Goal: Task Accomplishment & Management: Use online tool/utility

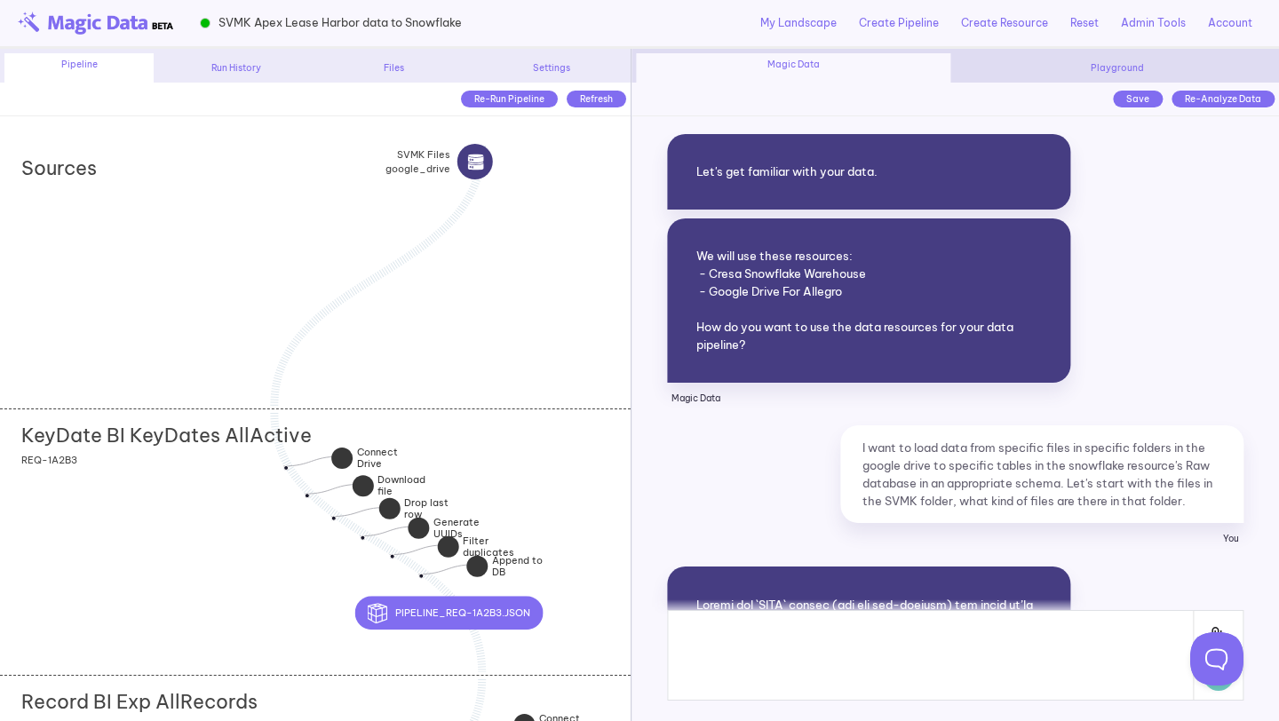
scroll to position [19593, 0]
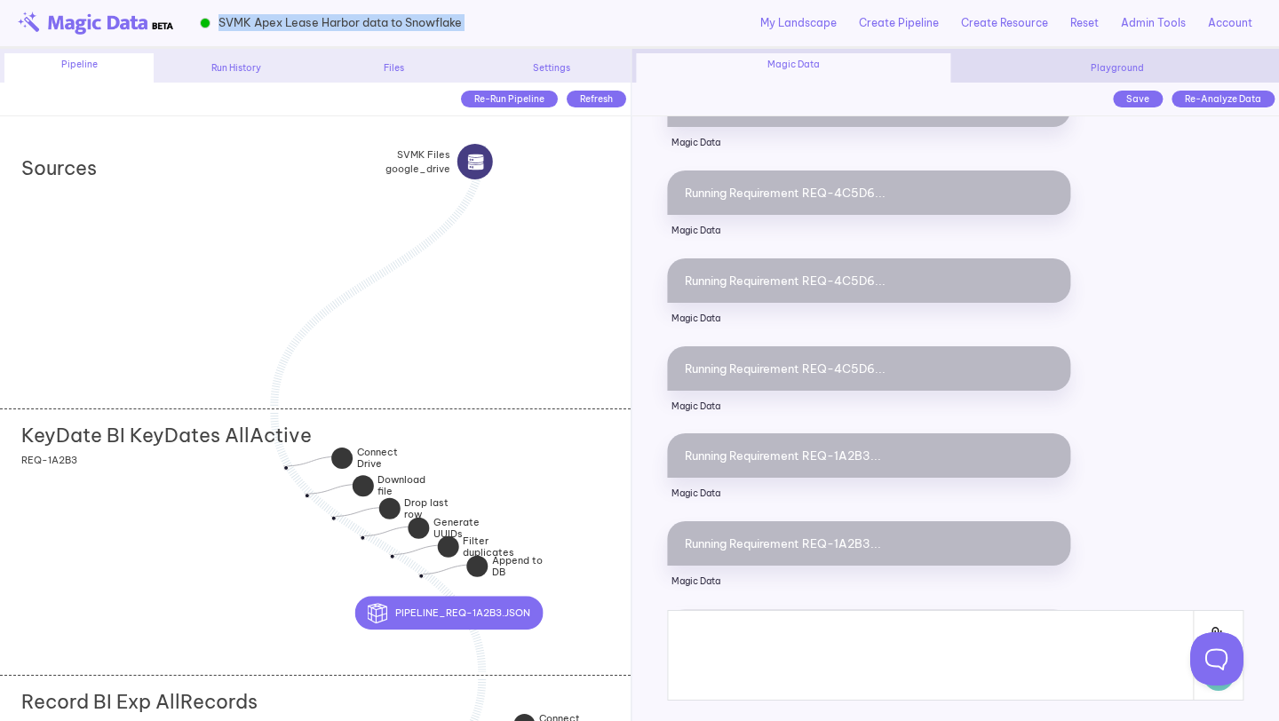
drag, startPoint x: 495, startPoint y: 26, endPoint x: 219, endPoint y: 16, distance: 276.4
click at [219, 16] on div "SVMK Apex Lease Harbor data to Snowflake My Landscape Create Pipeline Create Re…" at bounding box center [639, 24] width 1279 height 49
copy div "SVMK Apex Lease Harbor data to Snowflake"
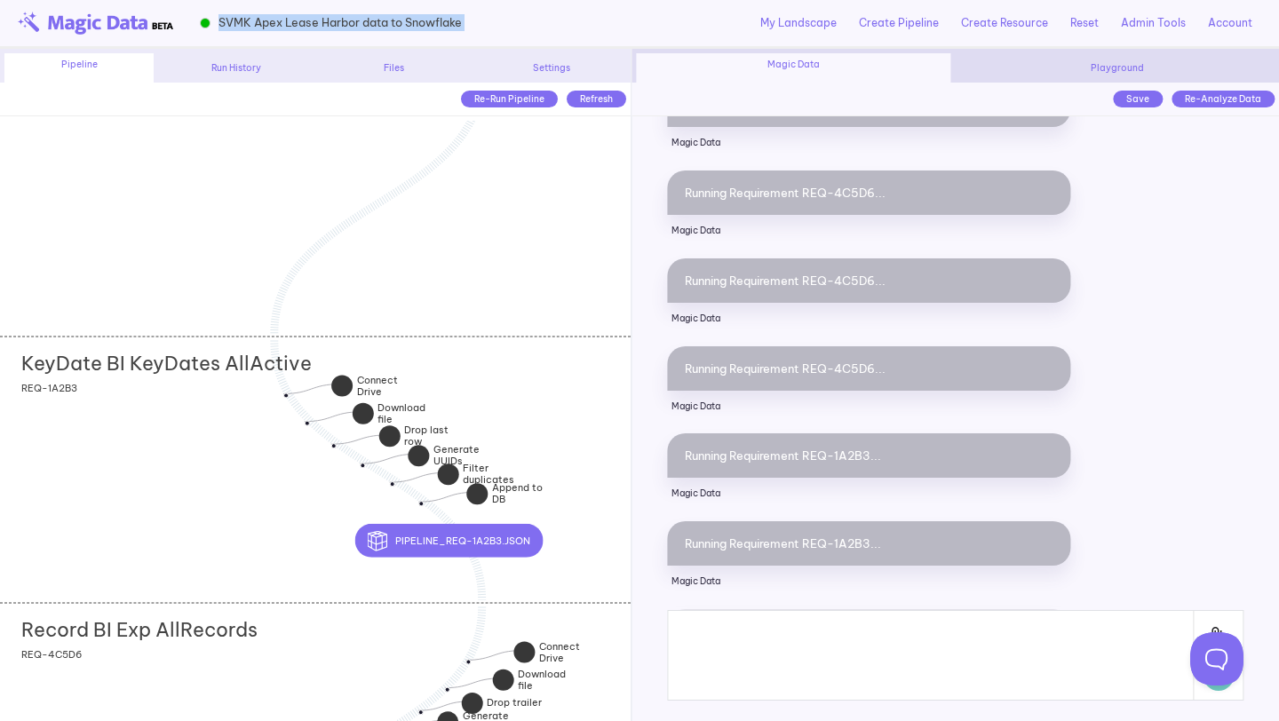
click at [532, 393] on div "KeyDate BI KeyDates AllActive add section adding new section REQ-1A2B3" at bounding box center [315, 470] width 631 height 266
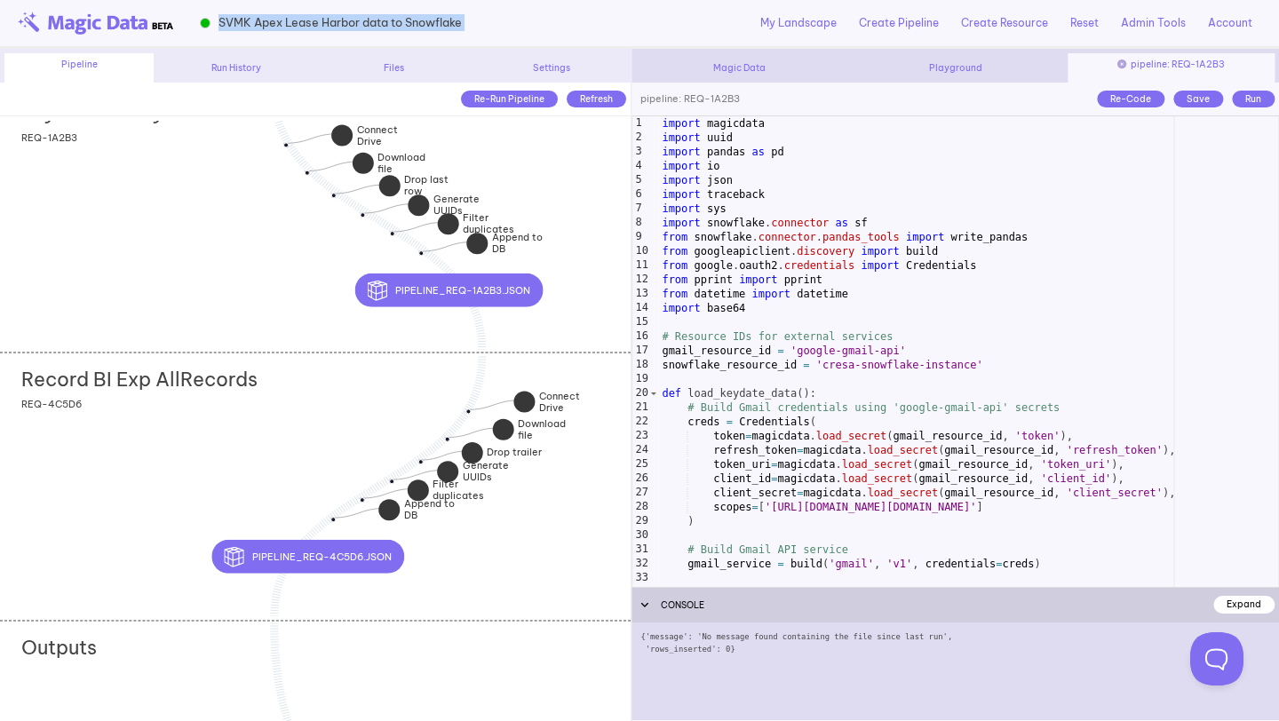
click at [604, 519] on div "Record BI Exp AllRecords add section adding new section REQ-4C5D6" at bounding box center [315, 486] width 631 height 266
click at [223, 222] on div "KeyDate BI KeyDates AllActive add section adding new section REQ-1A2B3" at bounding box center [315, 219] width 631 height 266
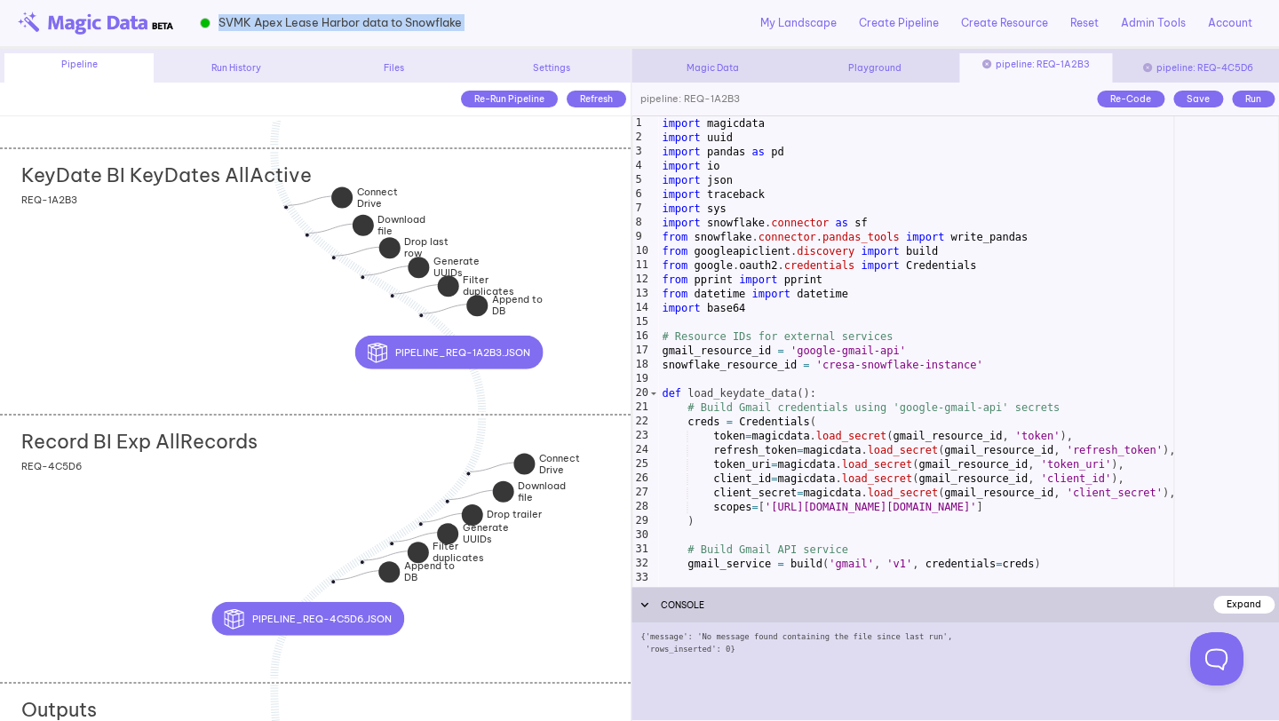
click at [786, 401] on div "import magicdata import uuid import pandas as pd import io import json import t…" at bounding box center [968, 372] width 620 height 513
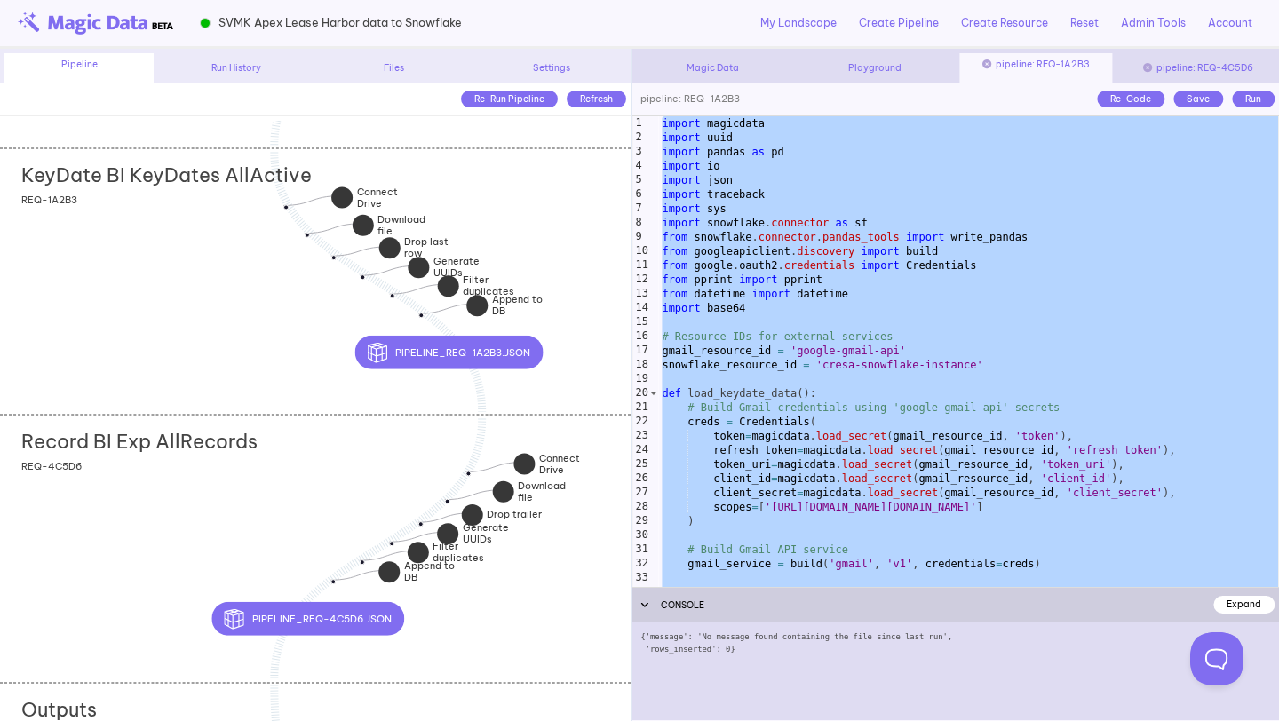
click at [544, 598] on div "Record BI Exp AllRecords add section adding new section REQ-4C5D6" at bounding box center [315, 548] width 631 height 266
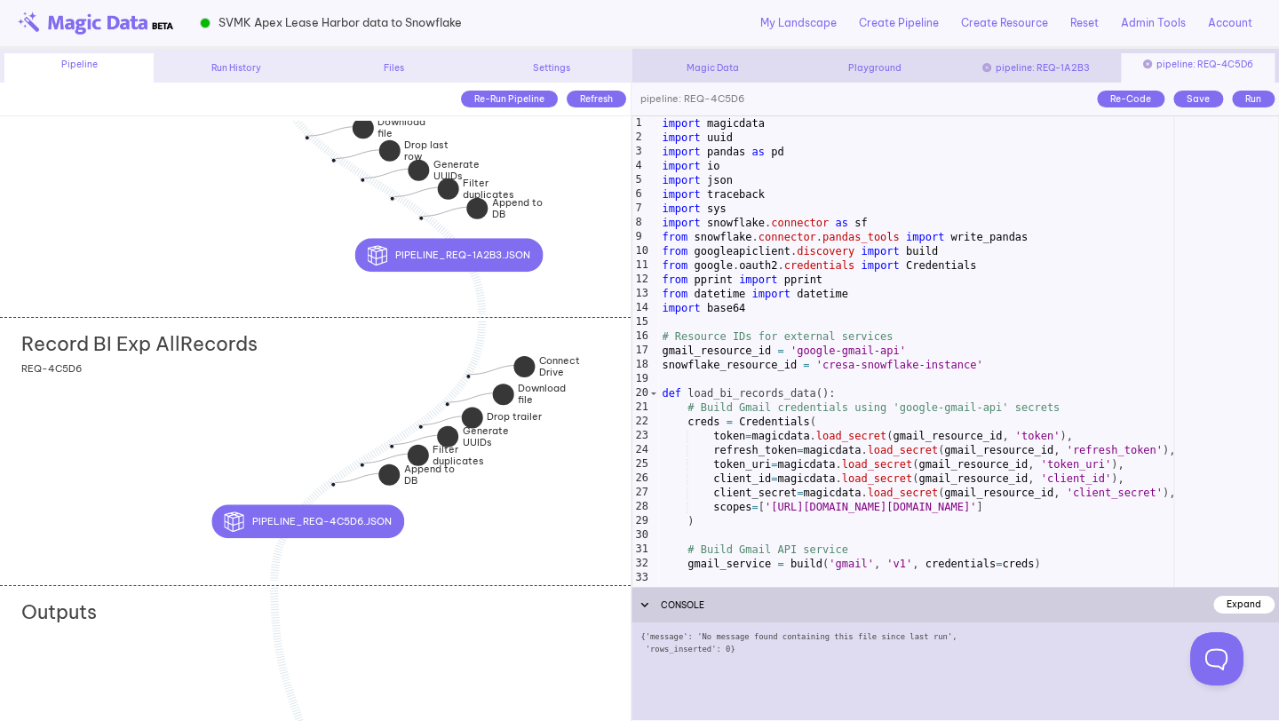
click at [857, 360] on div "import magicdata import uuid import pandas as pd import io import json import t…" at bounding box center [968, 365] width 620 height 499
type textarea "**********"
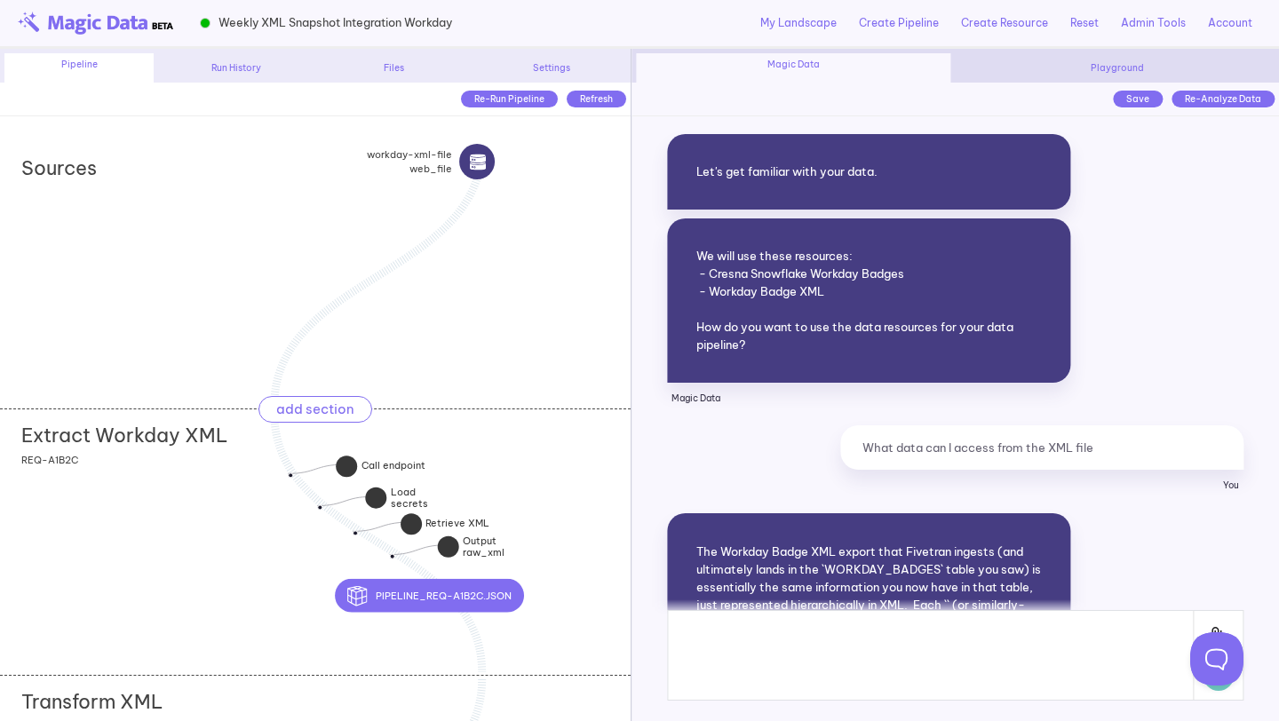
scroll to position [34745, 0]
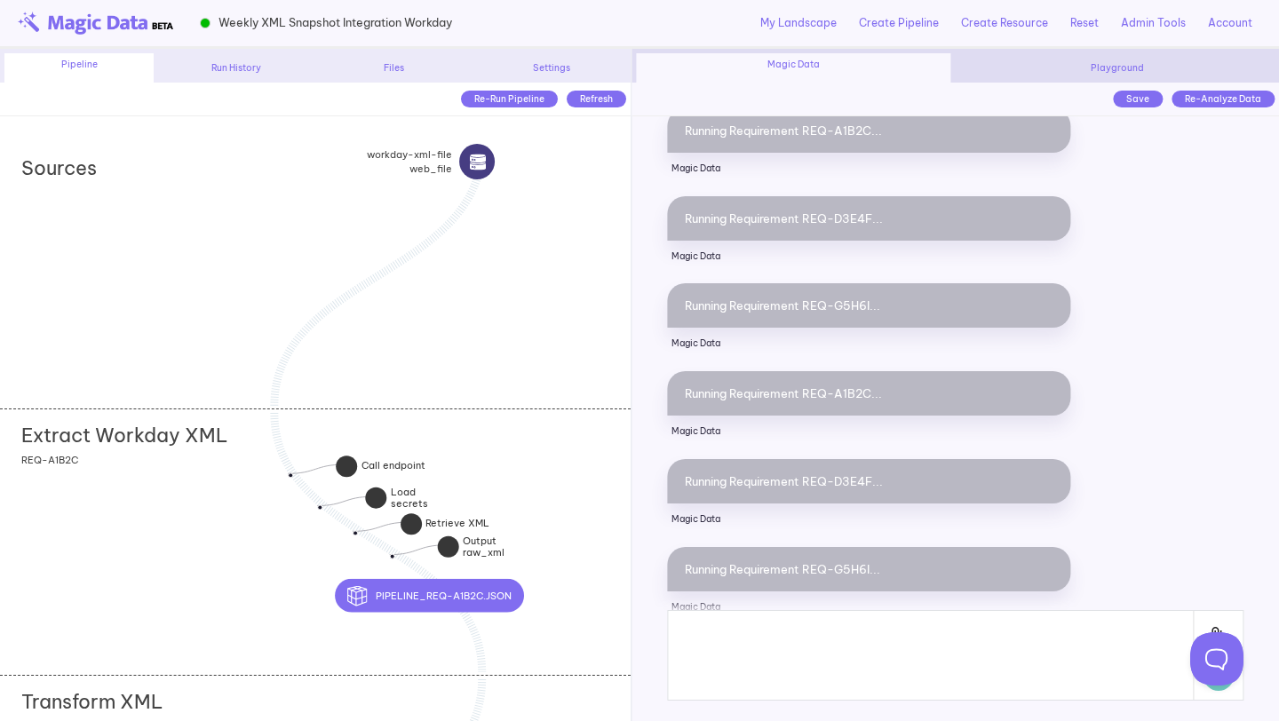
click at [483, 452] on div "Extract Workday XML add section adding new section REQ-A1B2C" at bounding box center [315, 542] width 631 height 266
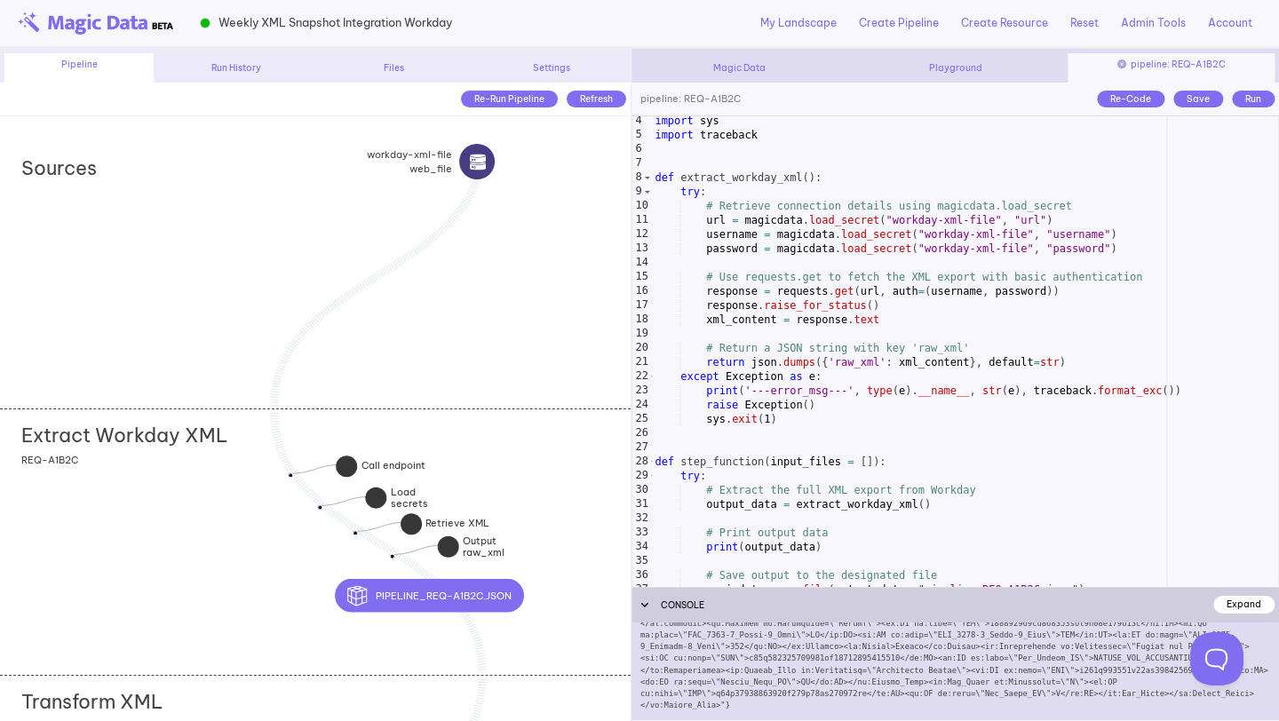
scroll to position [0, 0]
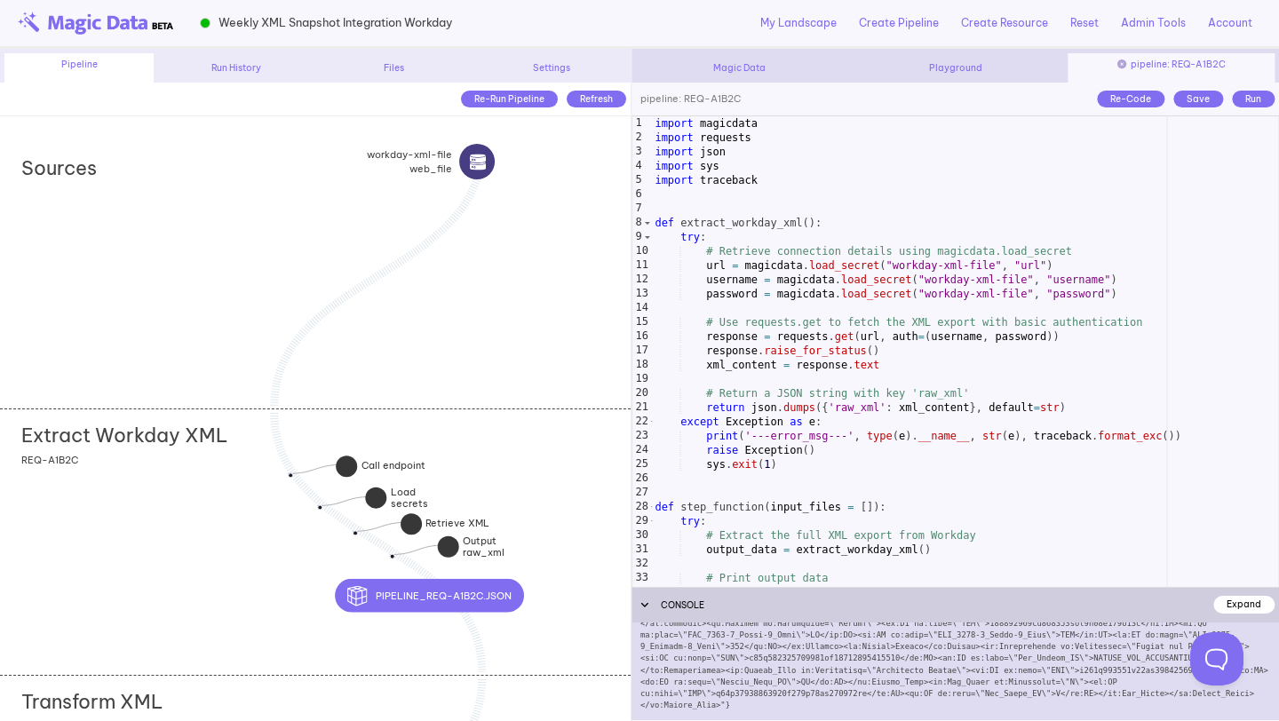
click at [179, 485] on div "Extract Workday XML add section adding new section REQ-A1B2C" at bounding box center [315, 542] width 631 height 266
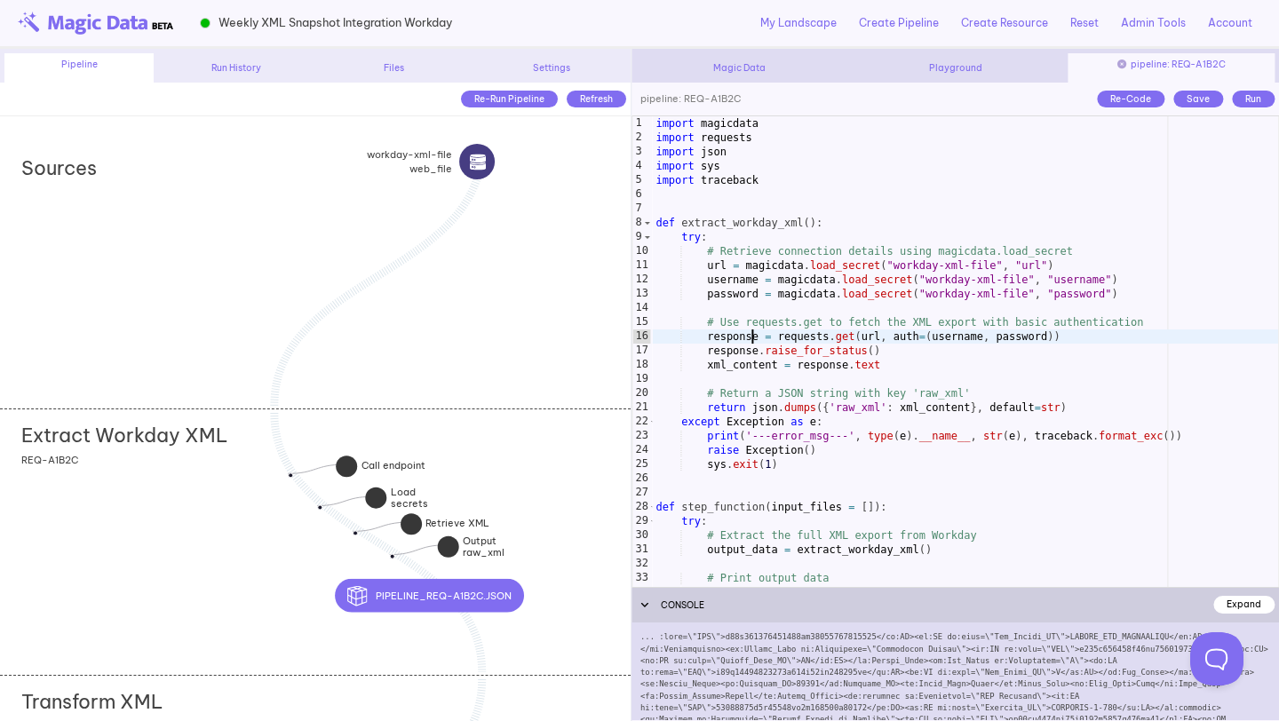
click at [754, 333] on div "import magicdata import requests import json import sys import traceback def ex…" at bounding box center [965, 365] width 626 height 499
drag, startPoint x: 483, startPoint y: 20, endPoint x: 219, endPoint y: 14, distance: 263.9
click at [219, 14] on div "Weekly XML Snapshot Integration Workday My Landscape Create Pipeline Create Res…" at bounding box center [639, 24] width 1279 height 49
copy div "Weekly XML Snapshot Integration Workday"
click at [991, 440] on div "import magicdata import requests import json import sys import traceback def ex…" at bounding box center [965, 365] width 626 height 499
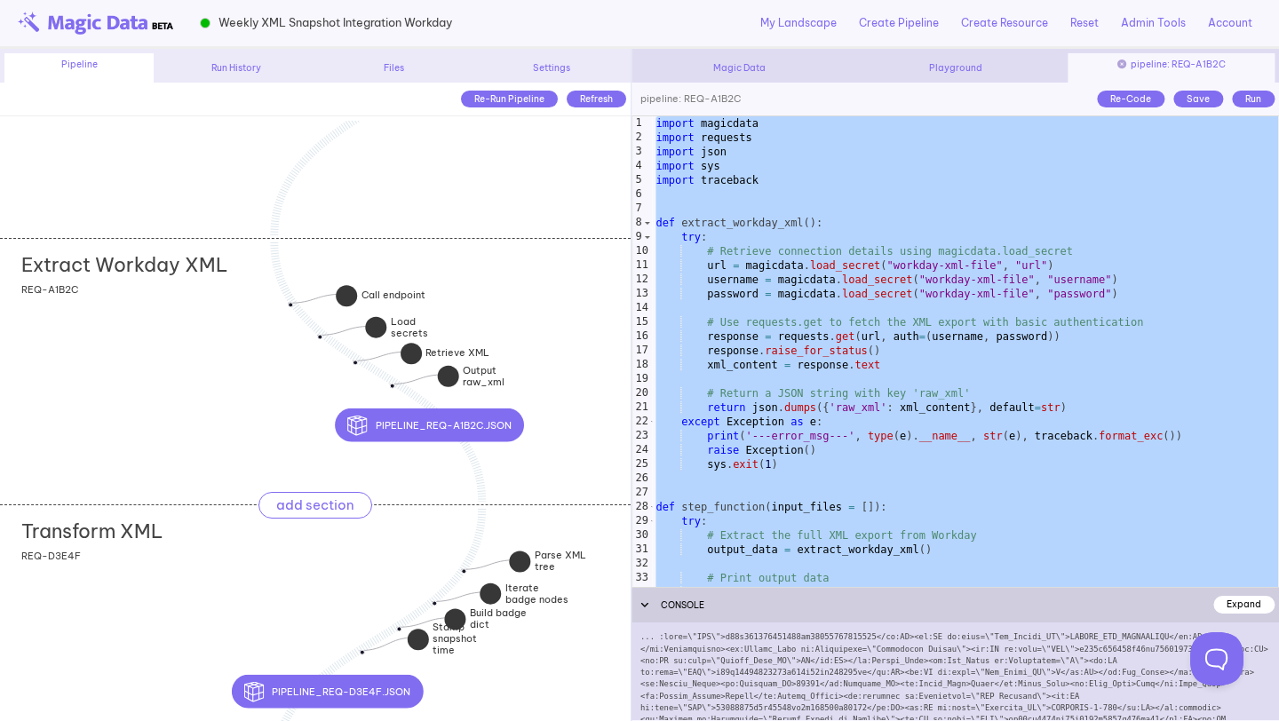
click at [344, 541] on div "Transform XML add section adding new section" at bounding box center [325, 527] width 609 height 44
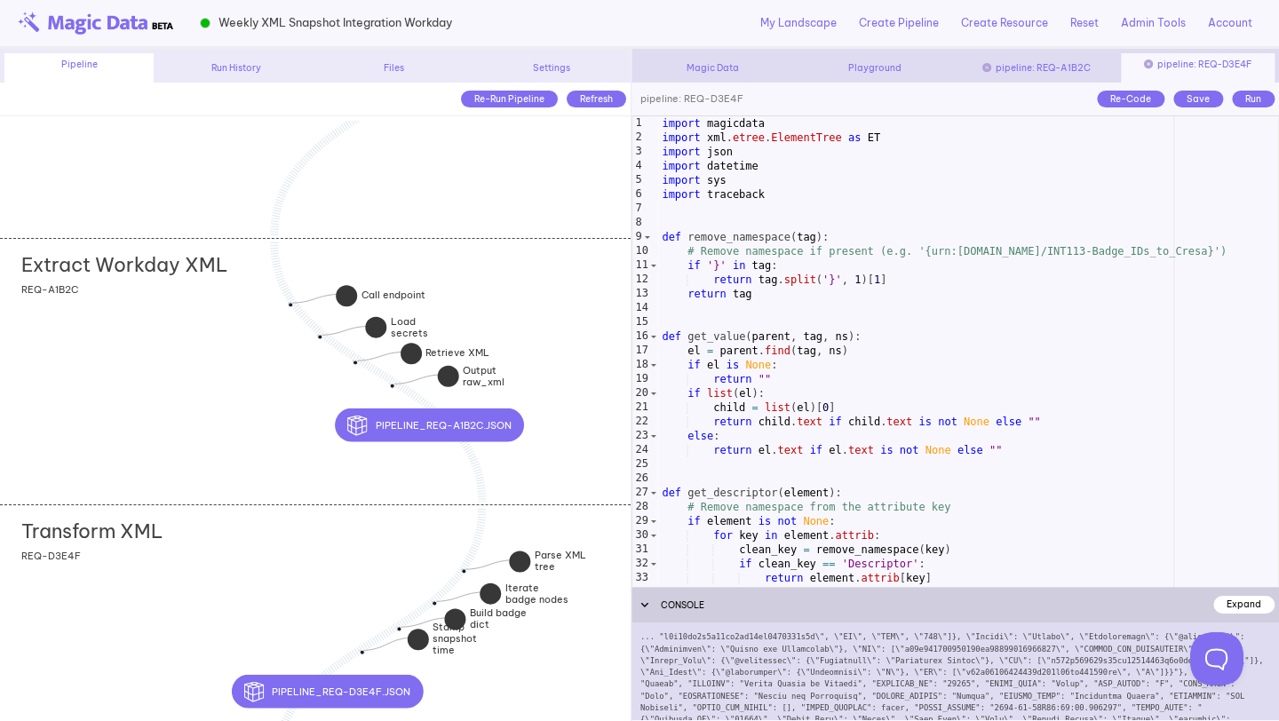
scroll to position [903, 0]
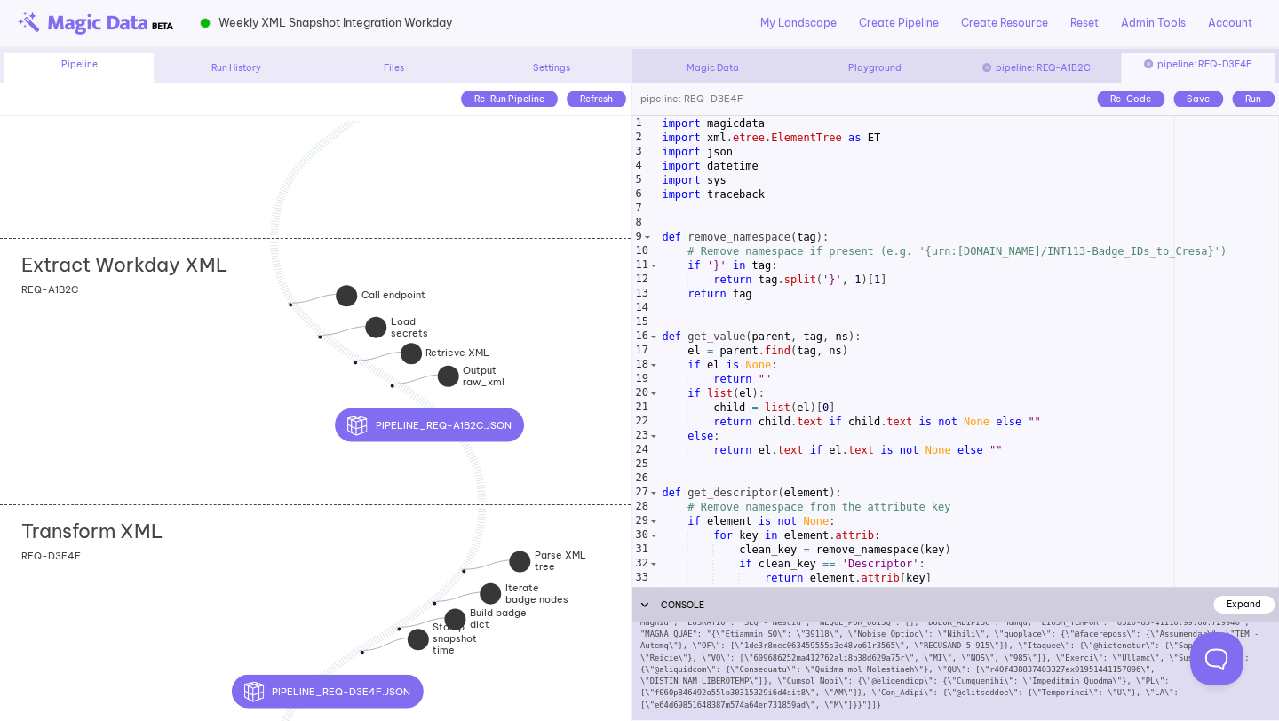
click at [842, 345] on div "import magicdata import xml . etree . ElementTree as ET import json import date…" at bounding box center [968, 365] width 620 height 499
type textarea "**********"
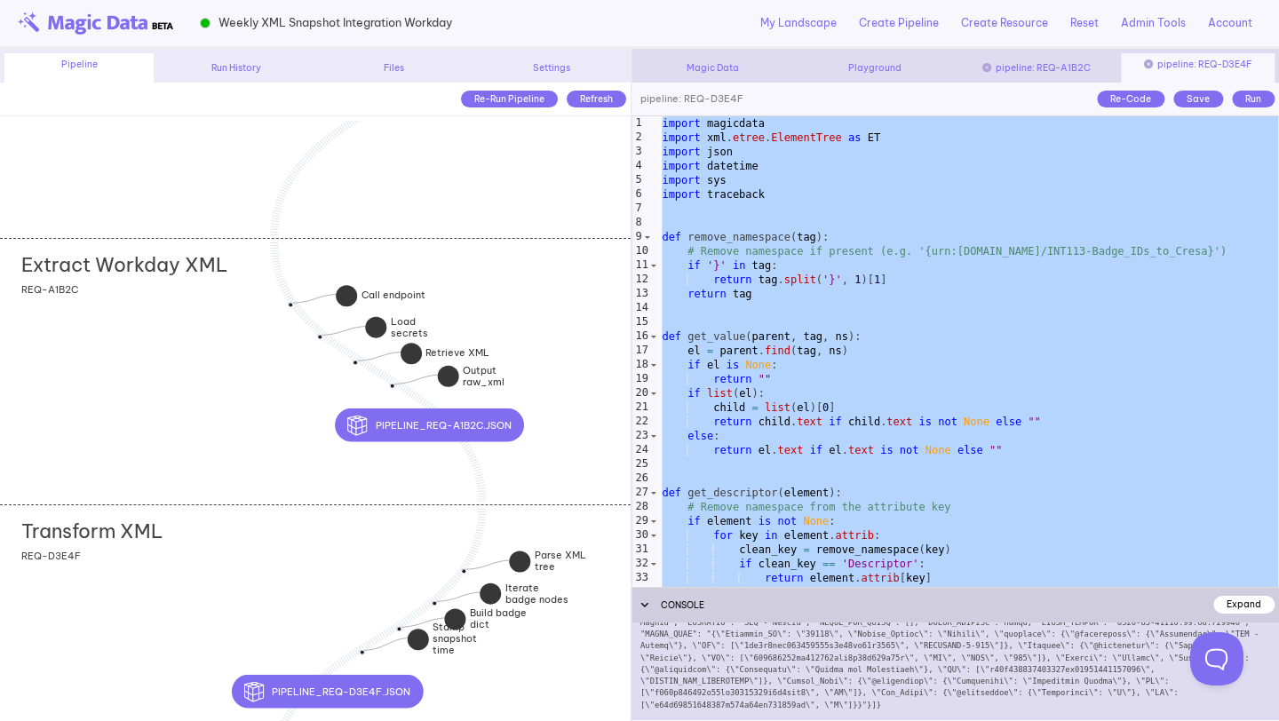
scroll to position [0, 0]
click at [548, 330] on div "Extract Workday XML add section adding new section REQ-A1B2C" at bounding box center [315, 371] width 631 height 266
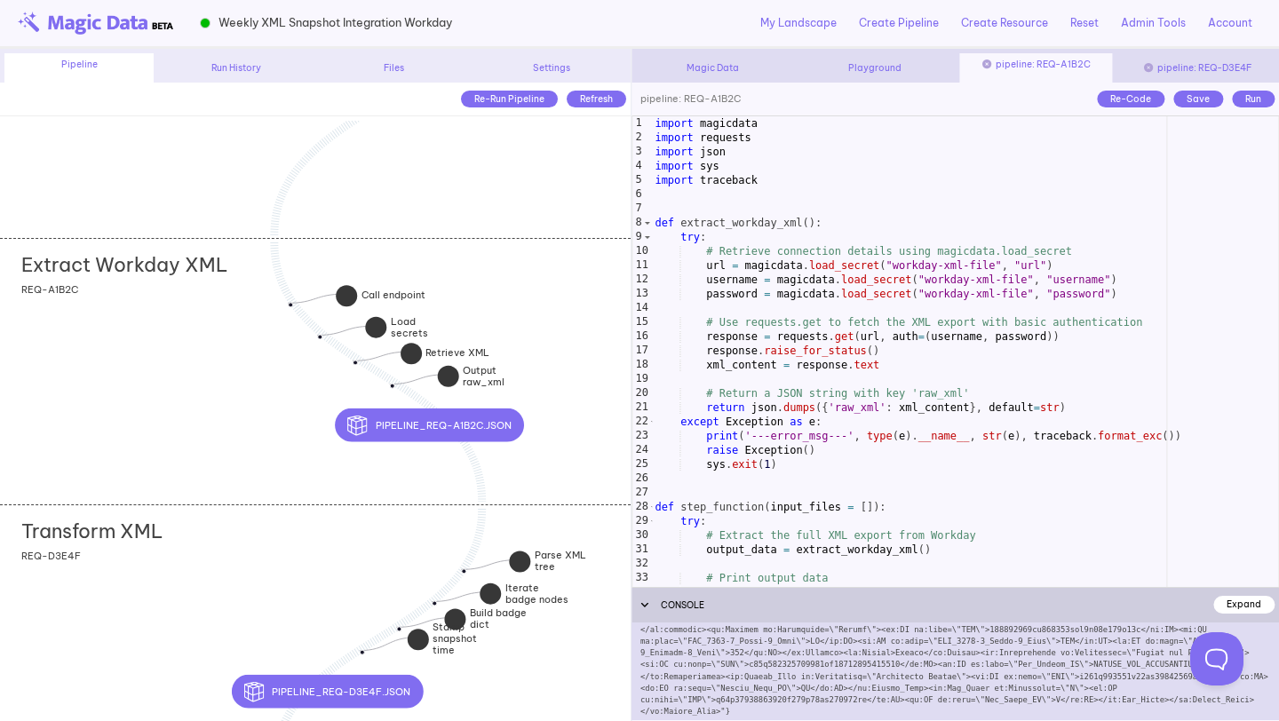
scroll to position [951, 0]
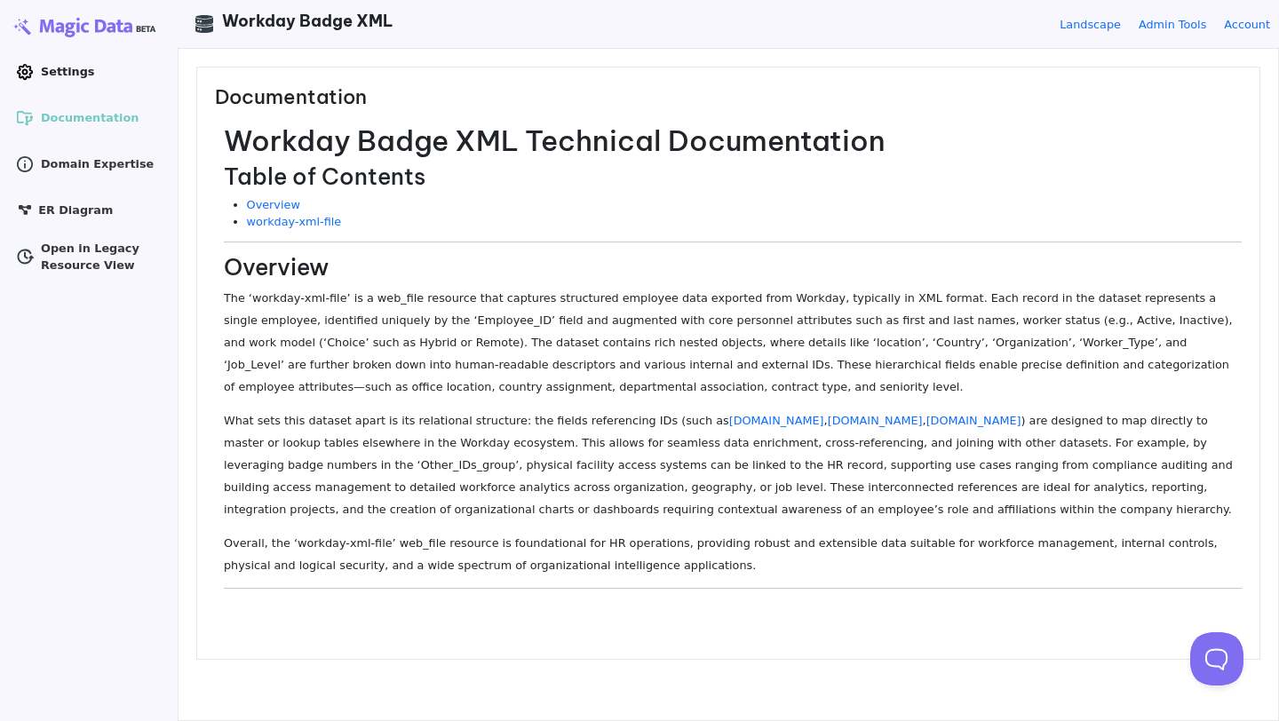
click at [18, 73] on icon at bounding box center [25, 72] width 16 height 16
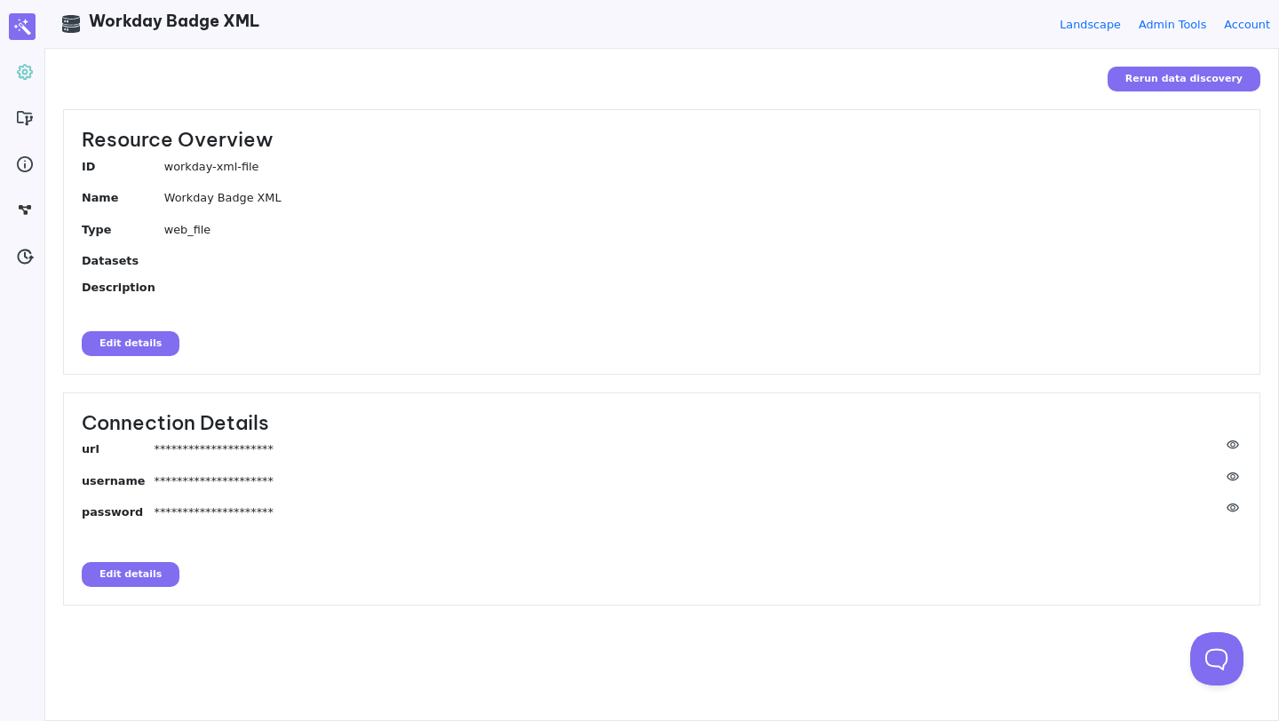
click at [114, 582] on button "Edit details" at bounding box center [131, 574] width 98 height 25
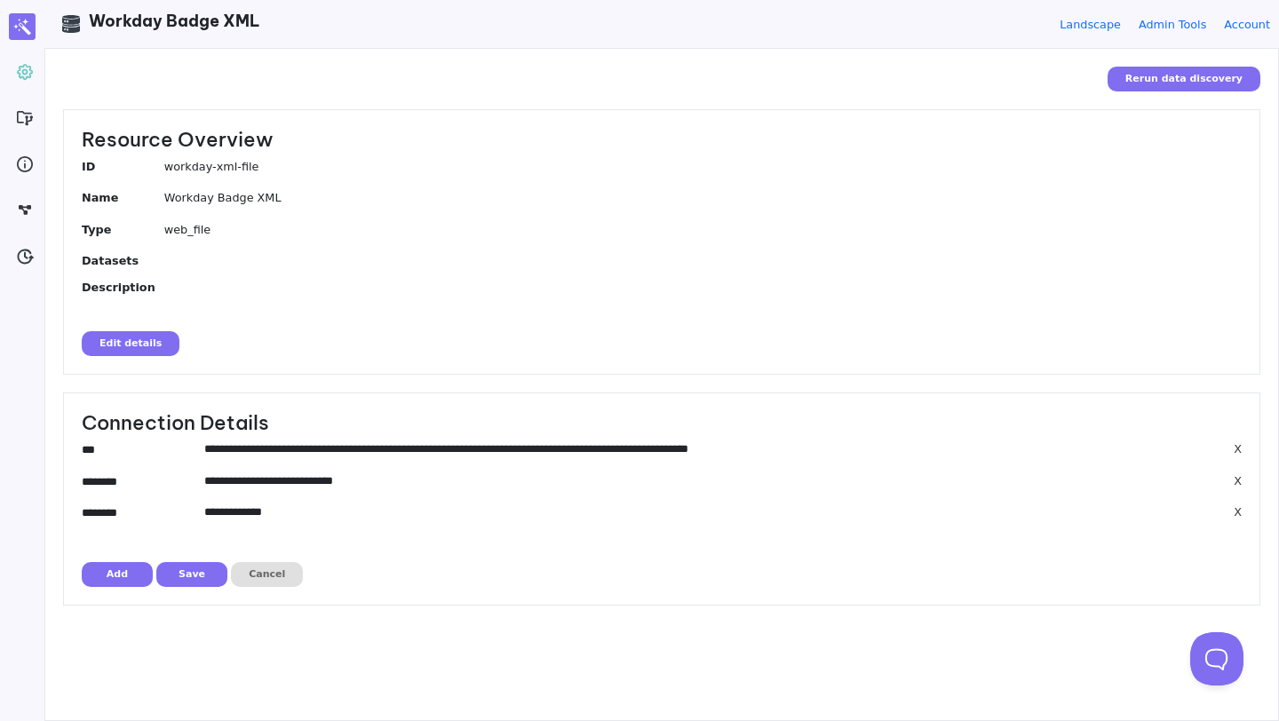
click at [137, 342] on button "Edit details" at bounding box center [131, 343] width 98 height 25
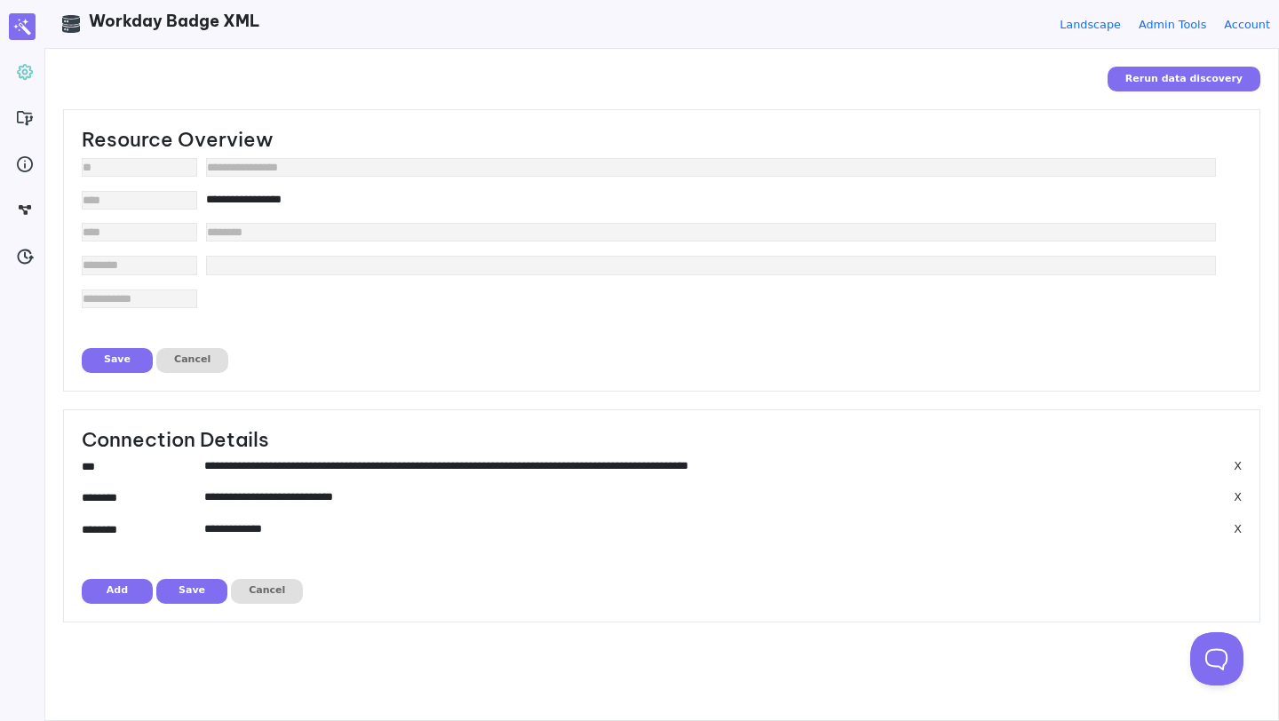
click at [137, 342] on div "**********" at bounding box center [661, 250] width 1197 height 282
click at [204, 354] on button "Cancel" at bounding box center [192, 360] width 72 height 25
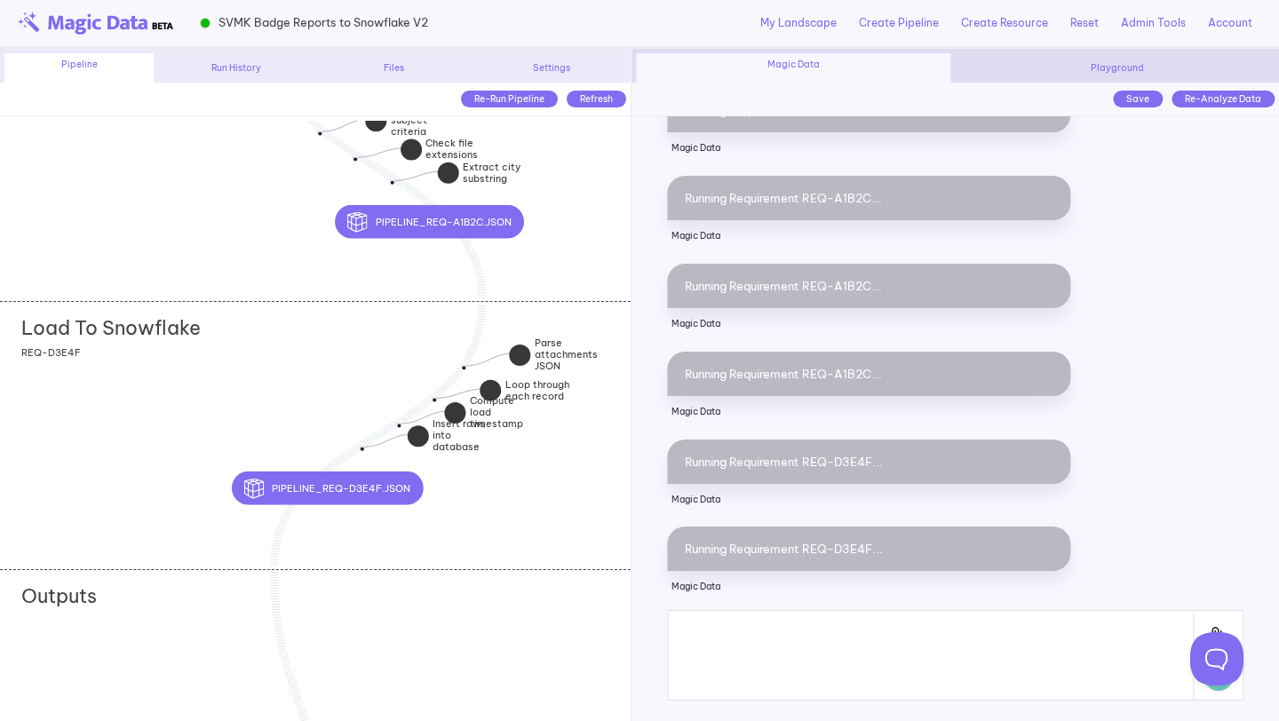
click at [513, 513] on div "Load To Snowflake add section adding new section REQ-D3E4F" at bounding box center [315, 434] width 631 height 266
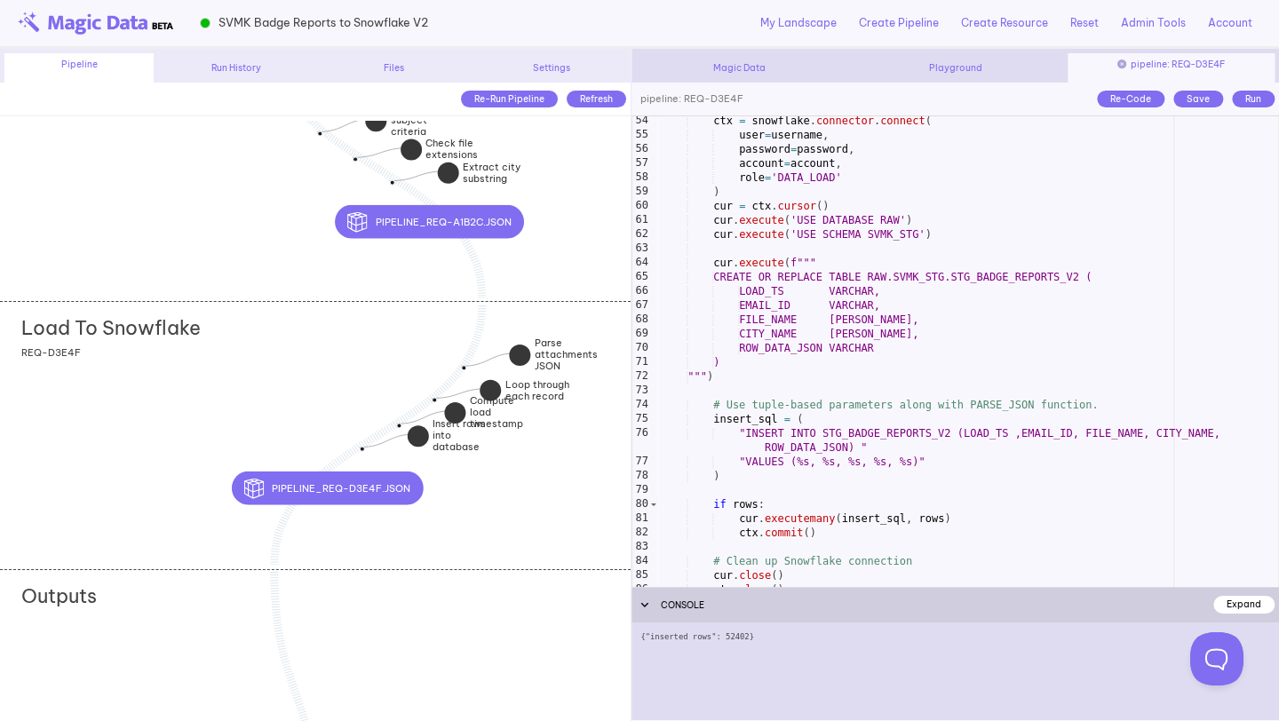
scroll to position [738, 0]
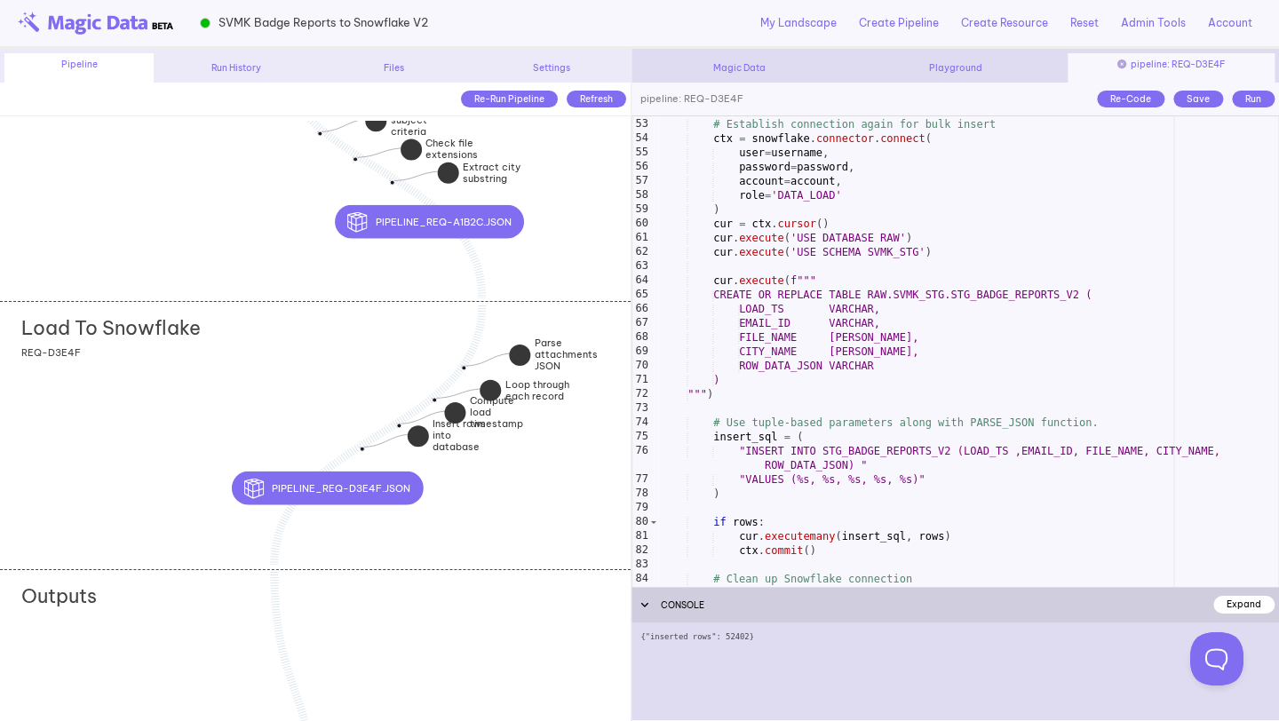
type textarea "**********"
drag, startPoint x: 892, startPoint y: 289, endPoint x: 1105, endPoint y: 290, distance: 213.2
click at [1105, 290] on div "# Establish connection again for bulk insert ctx = snowflake . connector . conn…" at bounding box center [968, 352] width 620 height 499
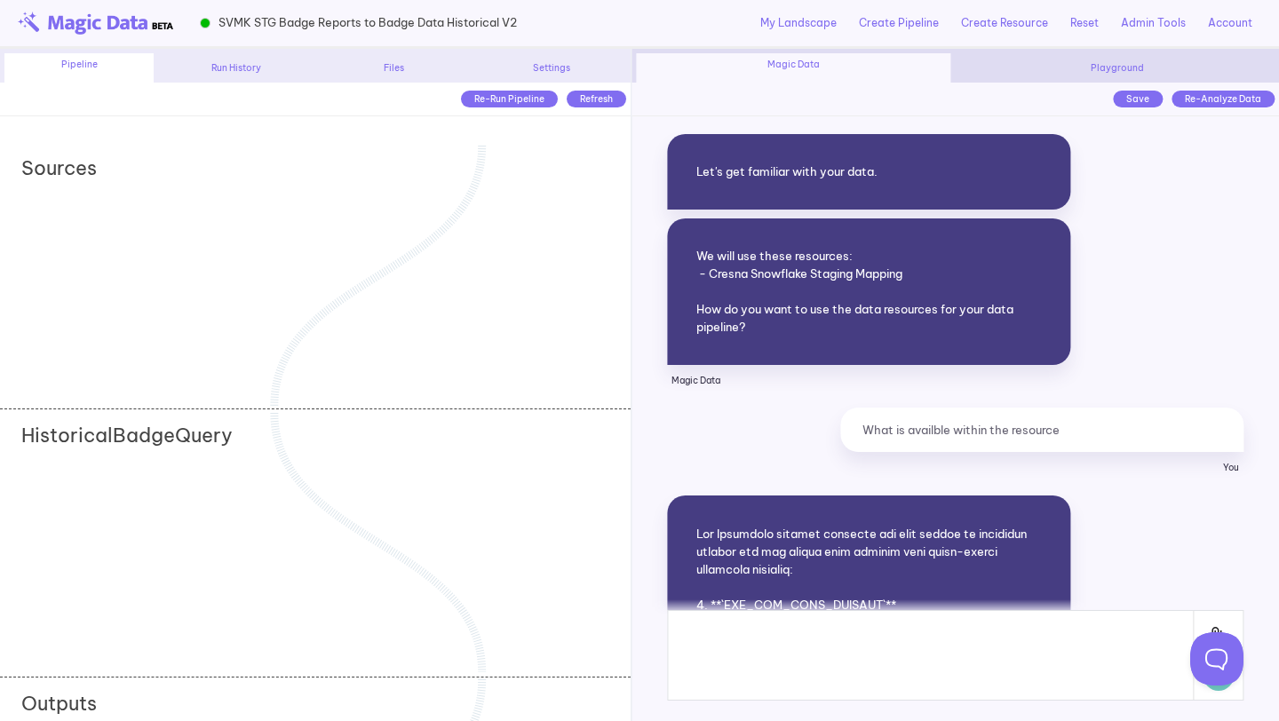
scroll to position [50346, 0]
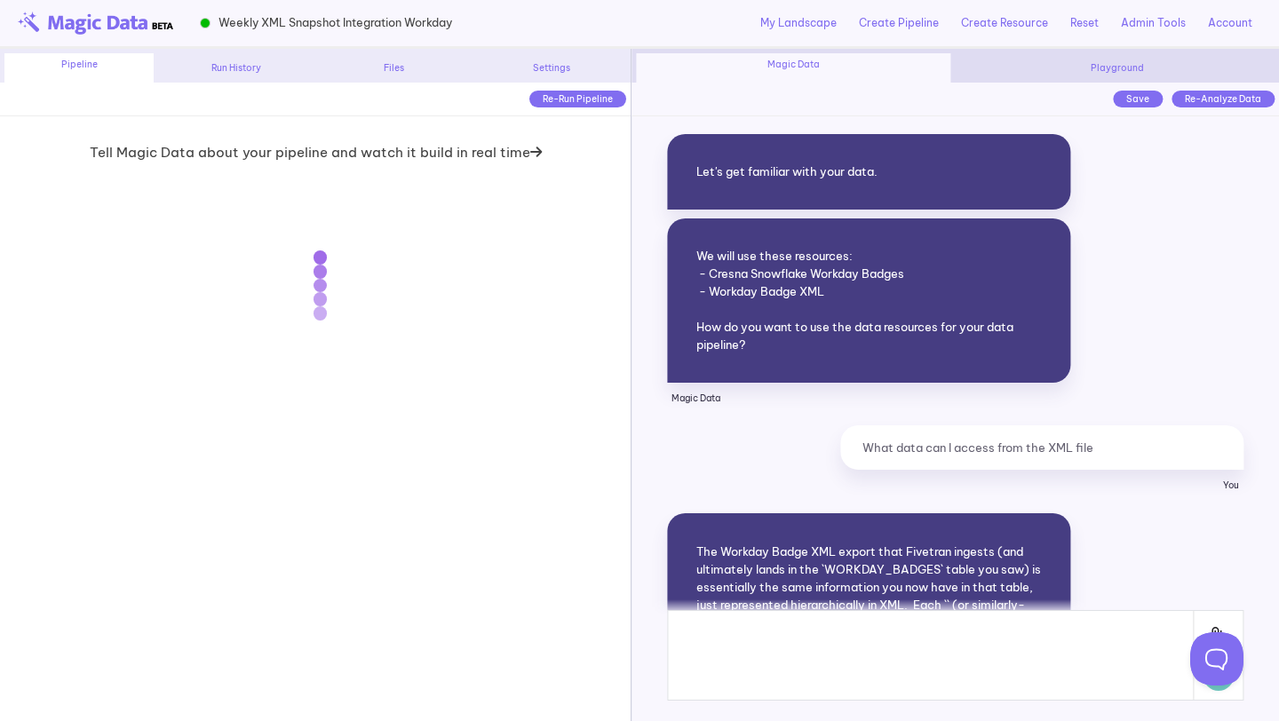
scroll to position [37013, 0]
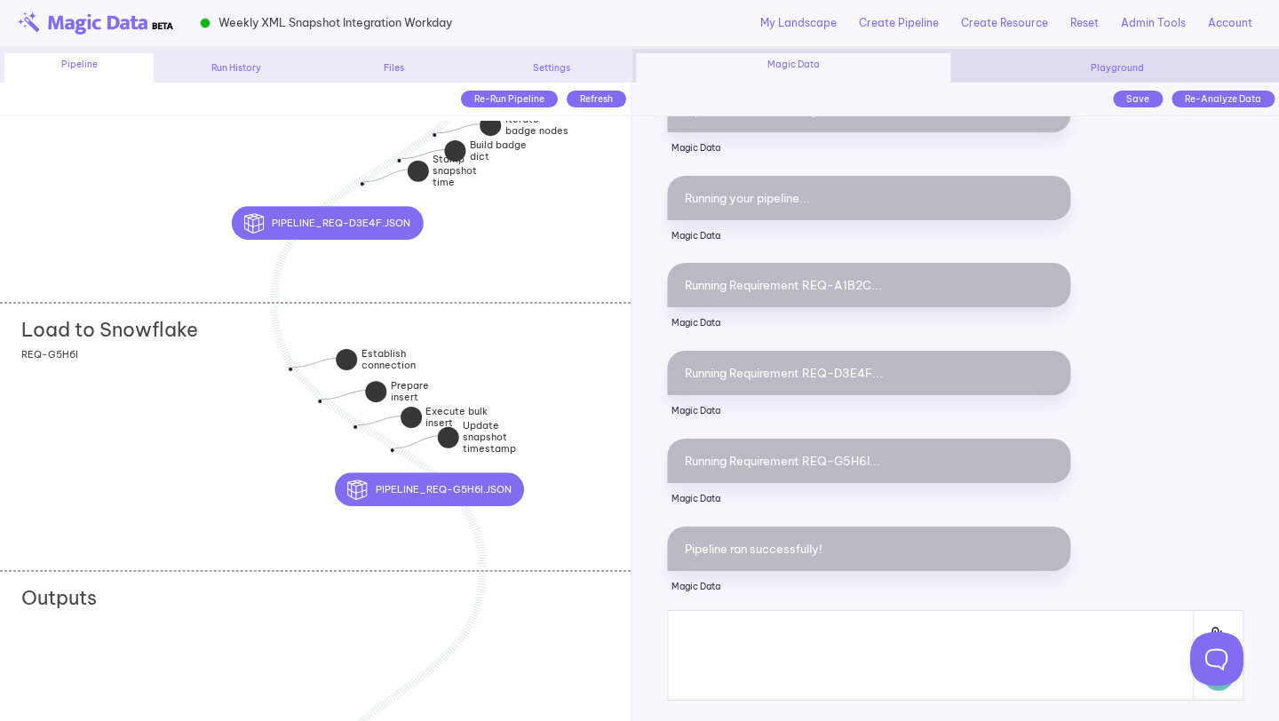
click at [210, 446] on div "Load to Snowflake add section adding new section REQ-G5H6I" at bounding box center [315, 436] width 631 height 266
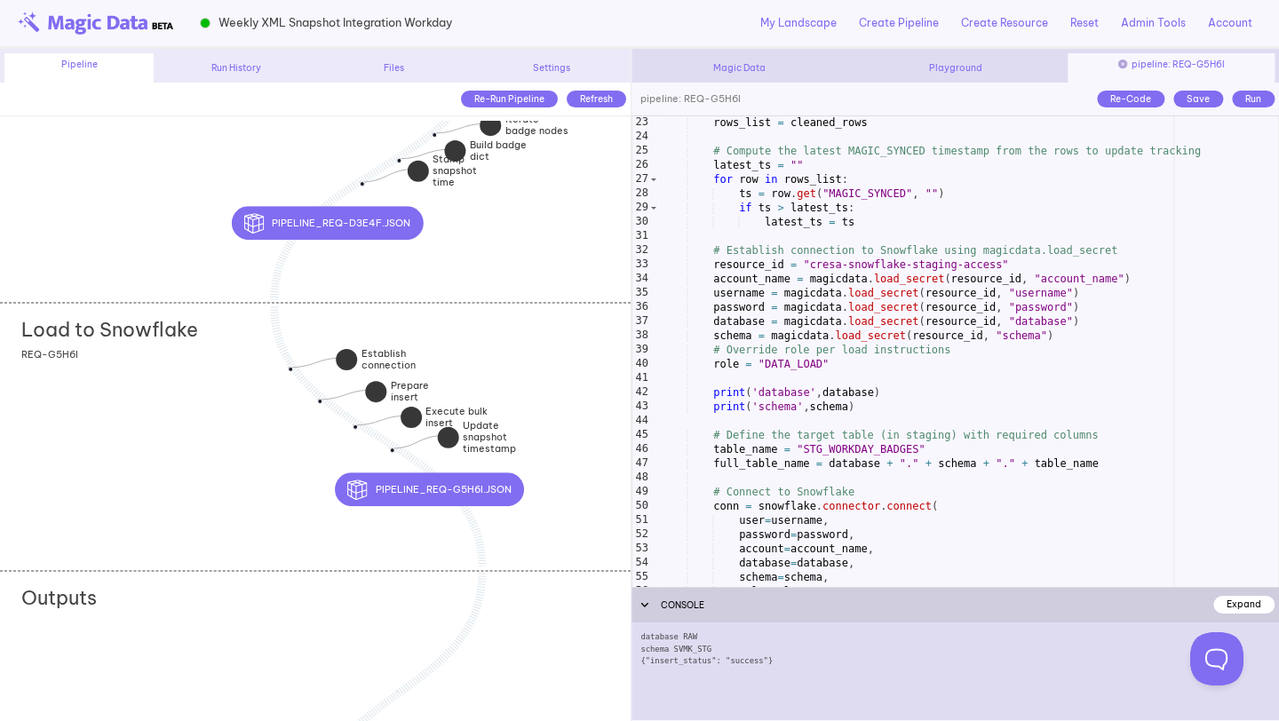
scroll to position [314, 0]
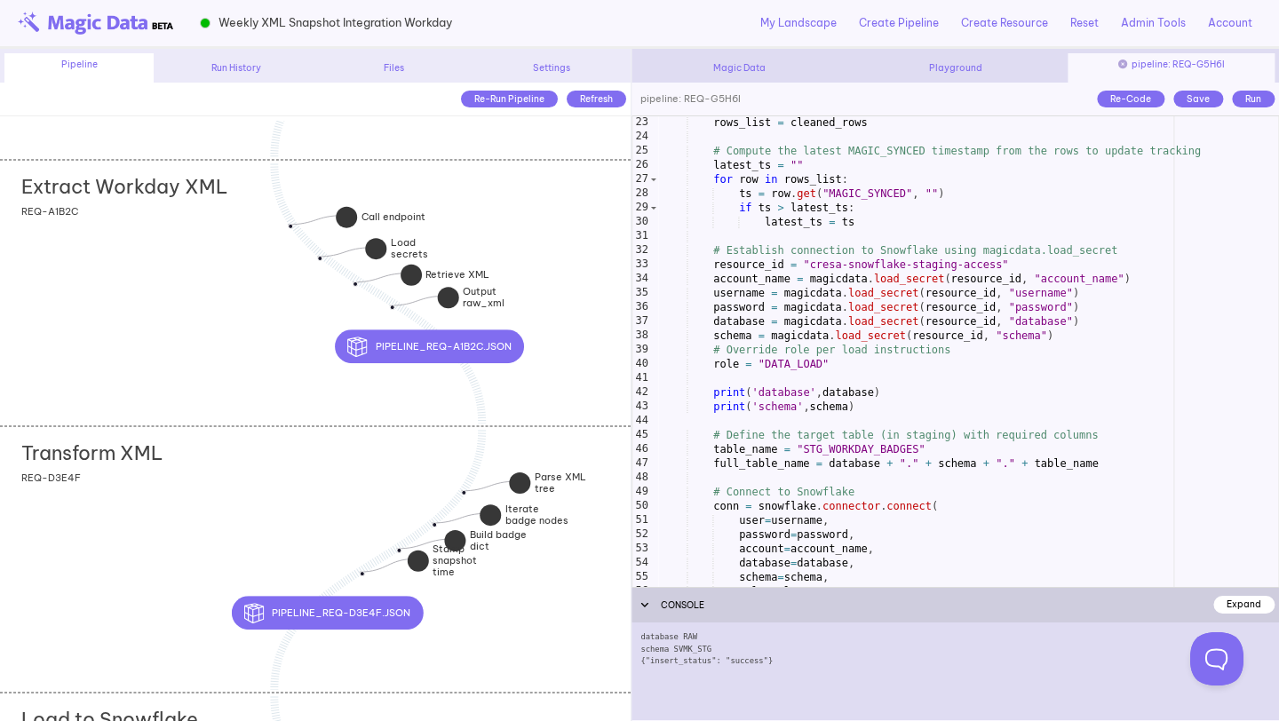
click at [529, 248] on div "Extract Workday XML add section adding new section REQ-A1B2C" at bounding box center [315, 293] width 631 height 266
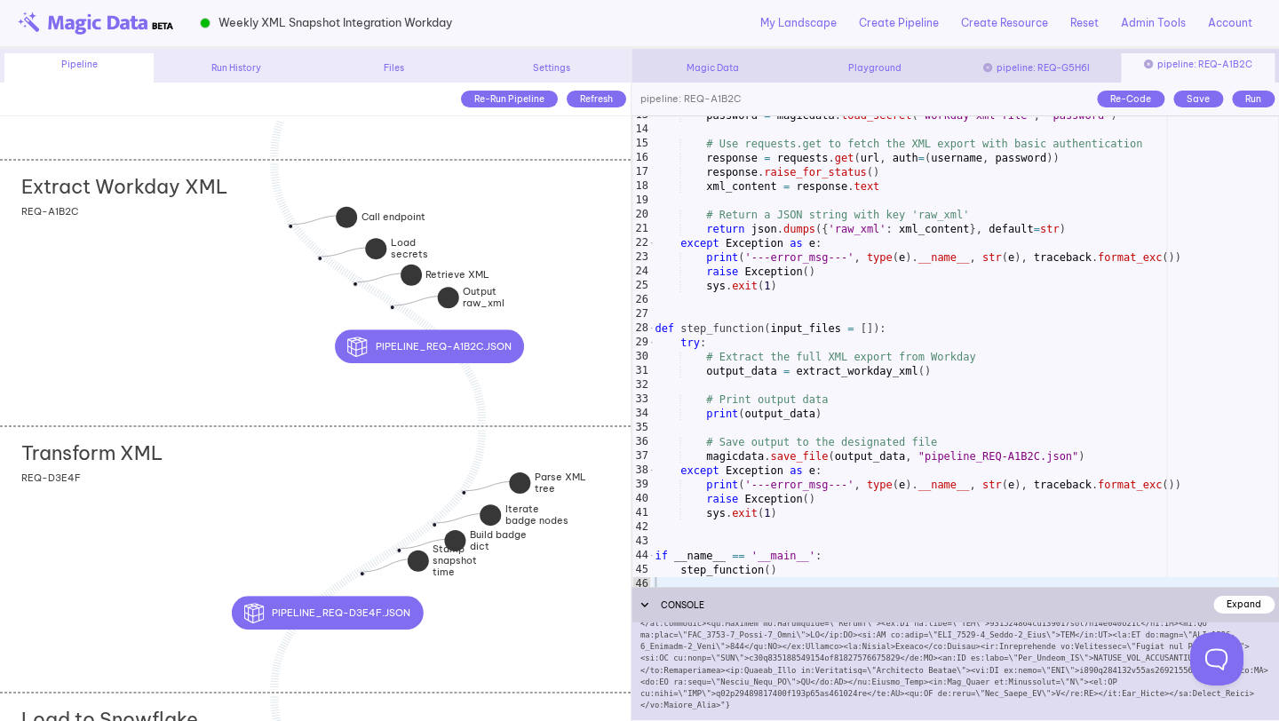
scroll to position [183, 0]
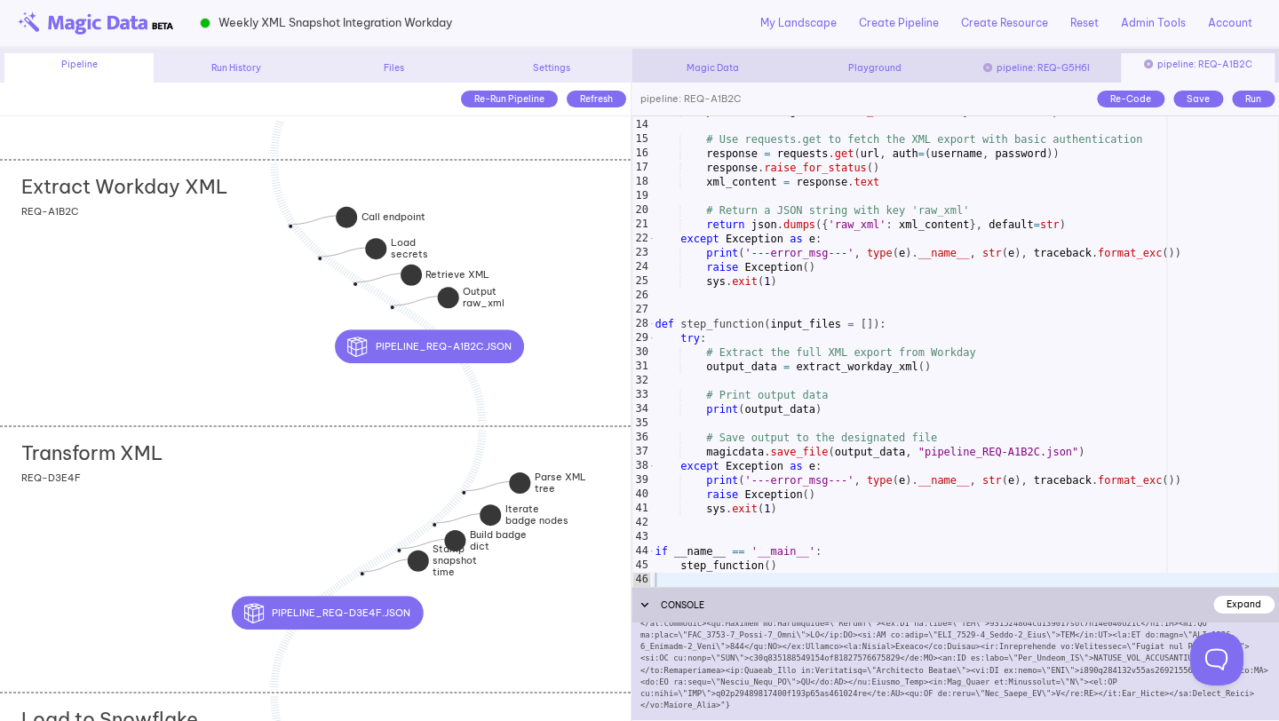
click at [927, 272] on div "password = magicdata . load_secret ( "workday-xml-file" , "password" ) # Use re…" at bounding box center [965, 353] width 627 height 499
type textarea "**********"
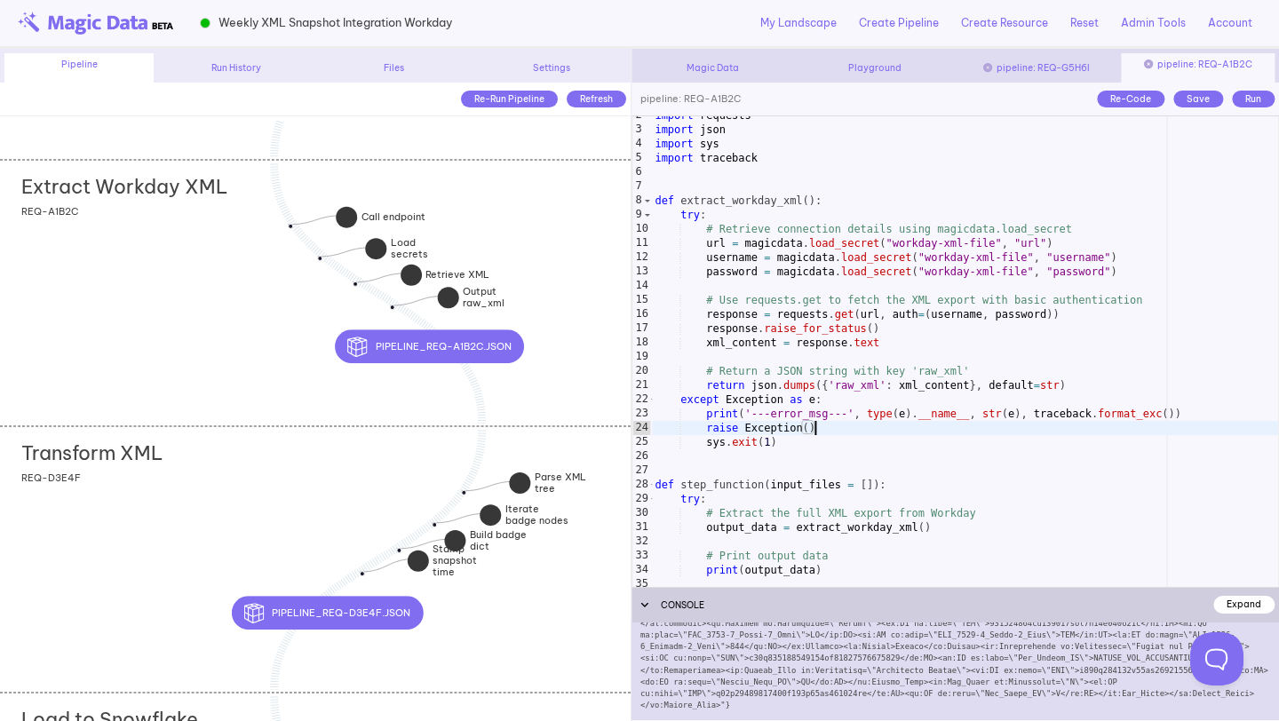
scroll to position [0, 0]
